Goal: Task Accomplishment & Management: Complete application form

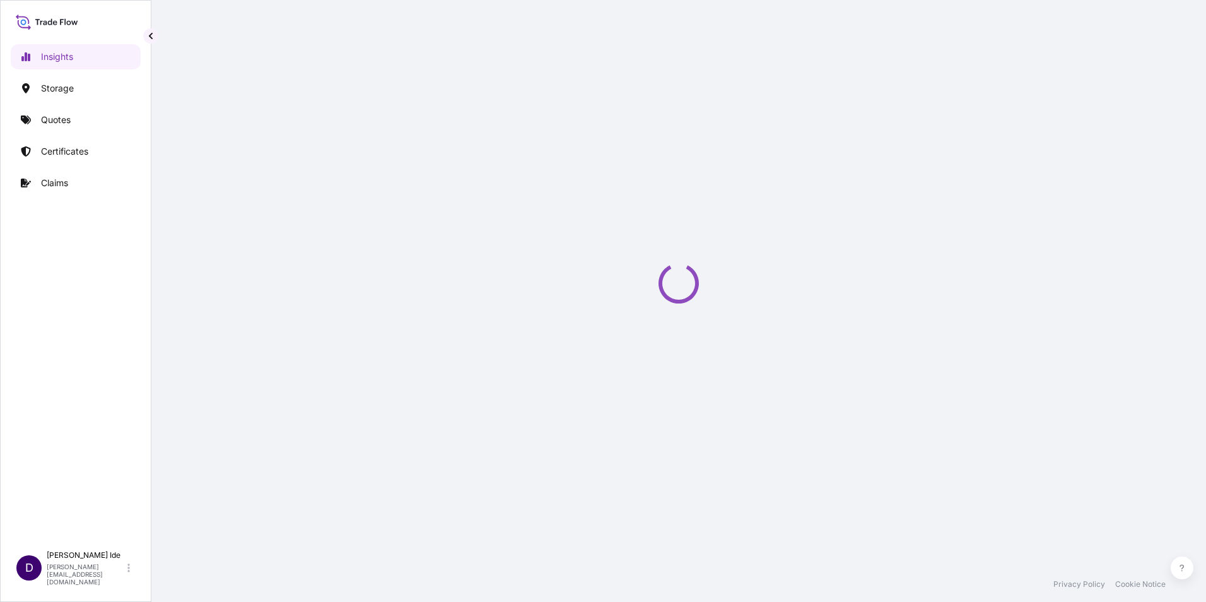
select select "2025"
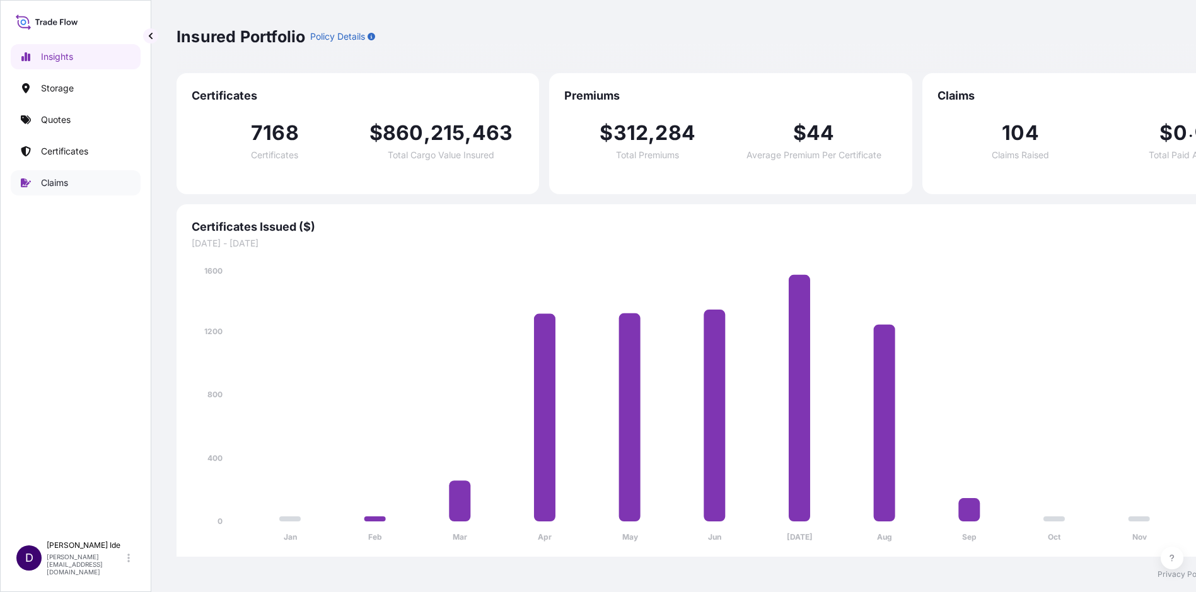
click at [59, 181] on p "Claims" at bounding box center [54, 183] width 27 height 13
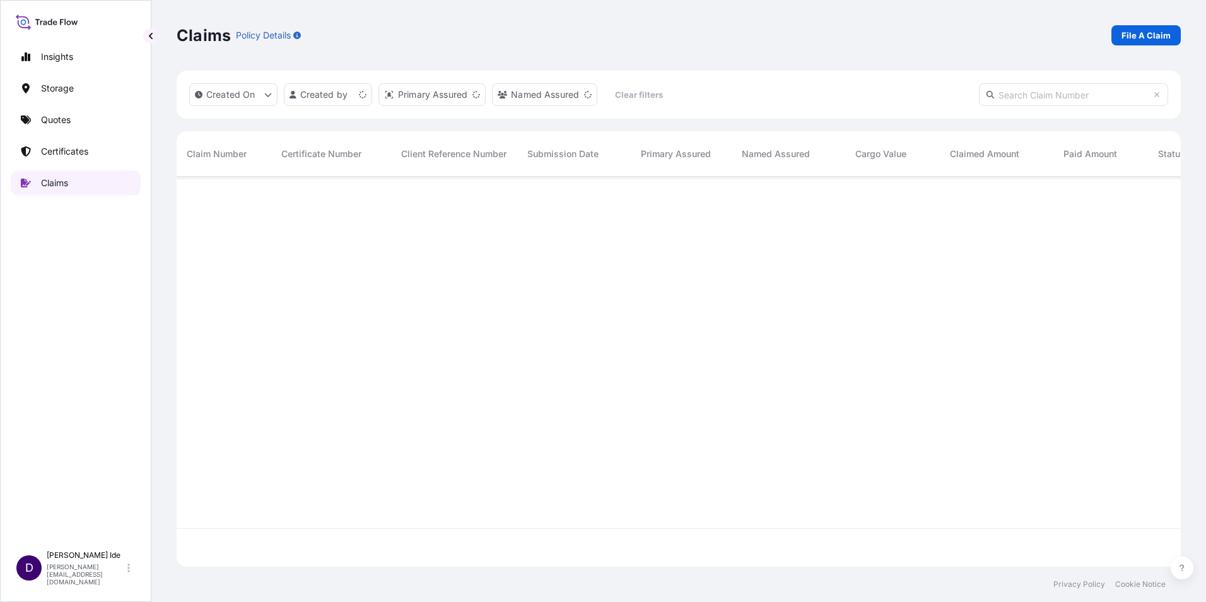
scroll to position [387, 994]
click at [1141, 32] on p "File A Claim" at bounding box center [1145, 35] width 49 height 13
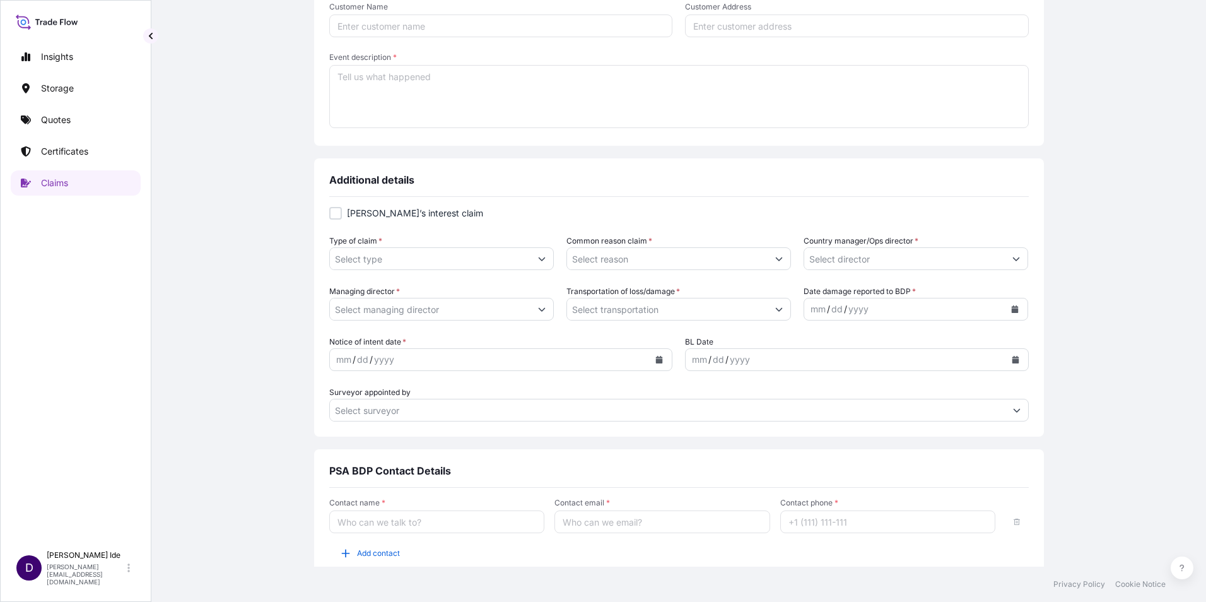
scroll to position [315, 0]
click at [540, 313] on button "Show suggestions" at bounding box center [541, 307] width 23 height 23
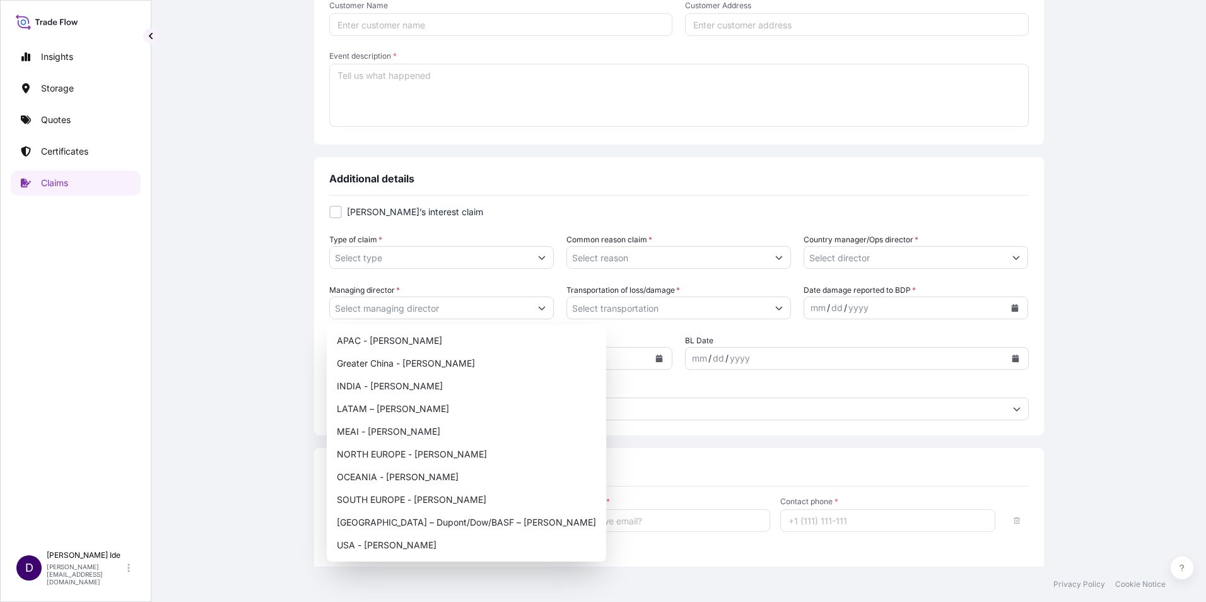
click at [942, 202] on div "[PERSON_NAME]’s interest claim Type of claim * Common reason claim * Country ma…" at bounding box center [678, 319] width 699 height 248
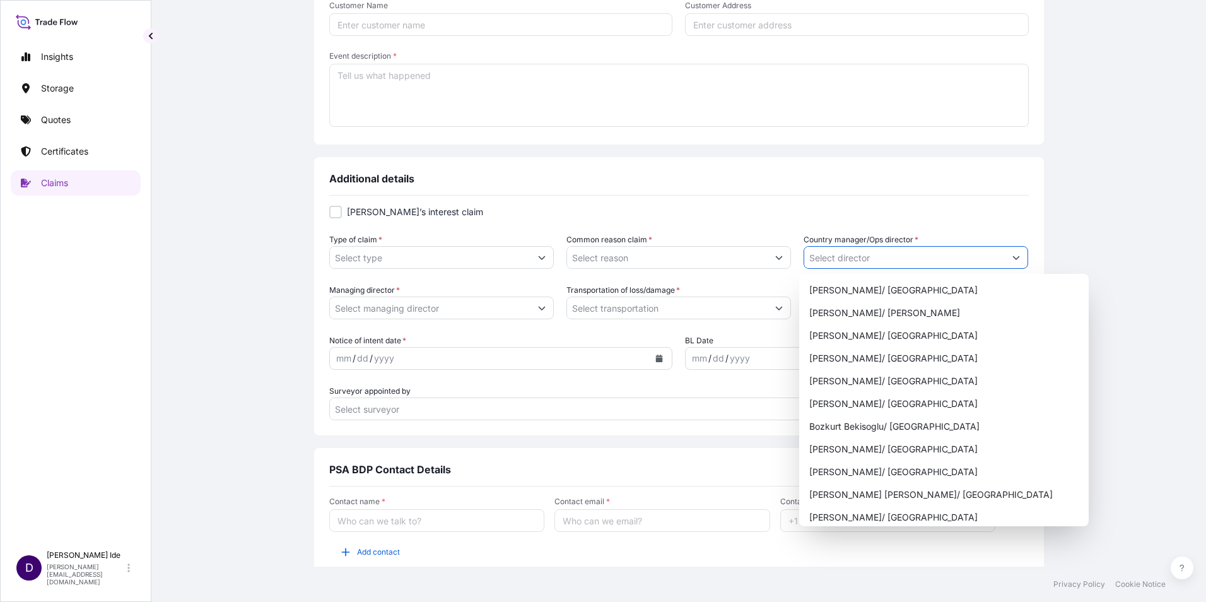
click at [1013, 259] on icon "Show suggestions" at bounding box center [1016, 257] width 8 height 8
click at [1066, 199] on div "Claim details This claim applies to a shipment without a certificate Certificat…" at bounding box center [679, 196] width 1004 height 847
